Goal: Information Seeking & Learning: Find specific fact

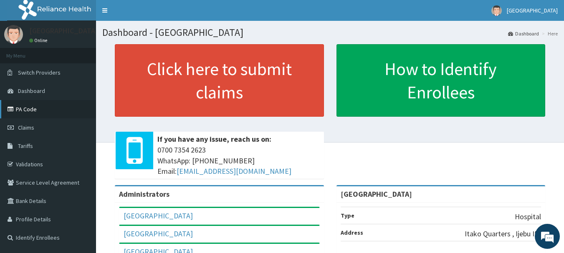
click at [34, 107] on link "PA Code" at bounding box center [48, 109] width 96 height 18
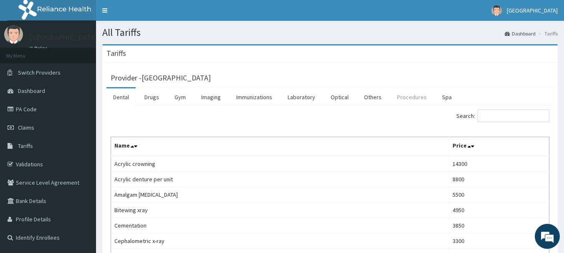
click at [411, 96] on link "Procedures" at bounding box center [411, 98] width 43 height 18
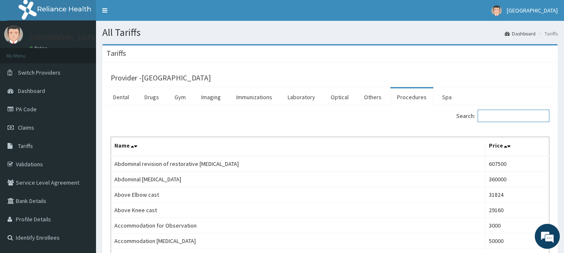
click at [510, 116] on input "Search:" at bounding box center [514, 116] width 72 height 13
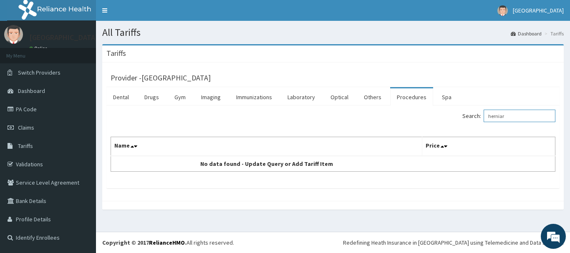
type input "[MEDICAL_DATA]"
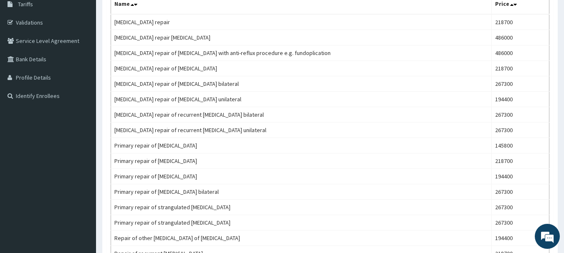
scroll to position [146, 0]
